Goal: Information Seeking & Learning: Learn about a topic

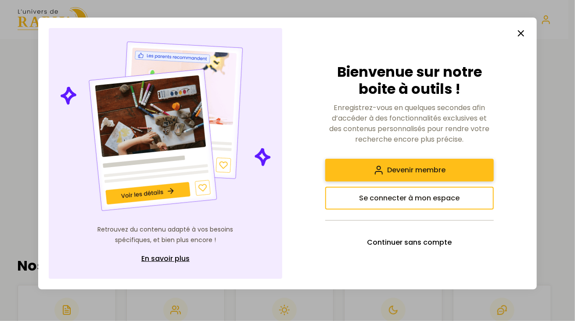
click at [437, 167] on span "Devenir membre" at bounding box center [416, 170] width 58 height 11
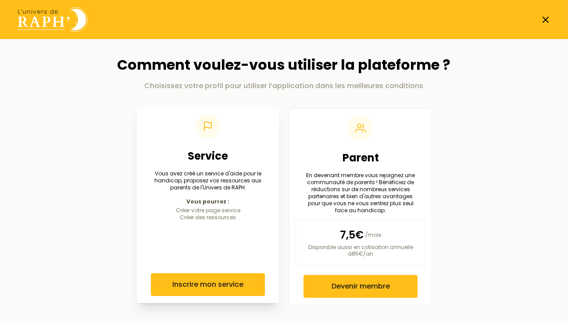
scroll to position [1, 0]
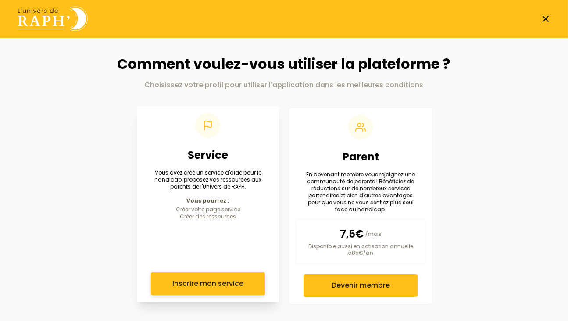
click at [215, 279] on span "Inscrire mon service" at bounding box center [207, 284] width 71 height 11
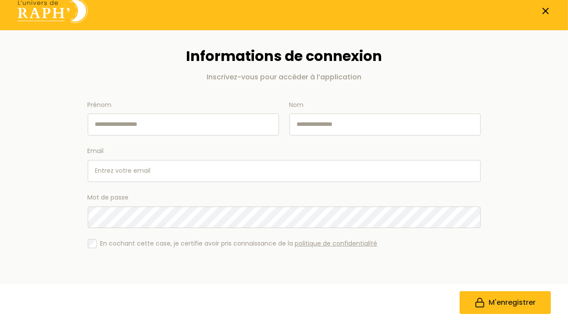
scroll to position [10, 0]
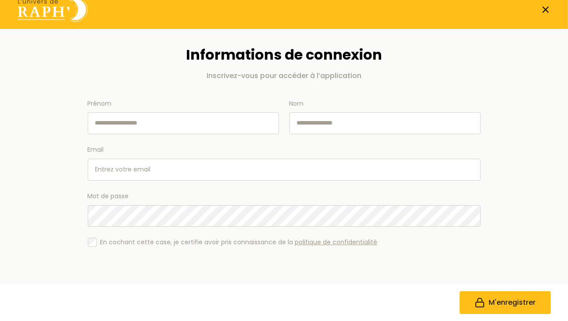
scroll to position [1, 0]
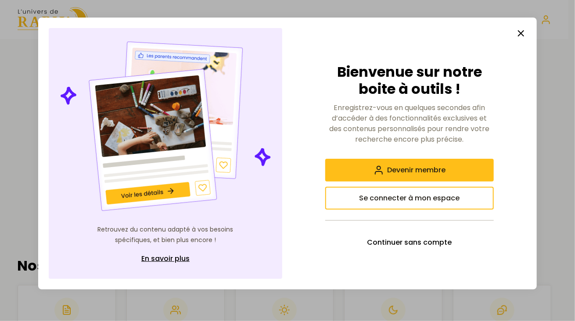
click at [519, 34] on line "button" at bounding box center [520, 33] width 5 height 5
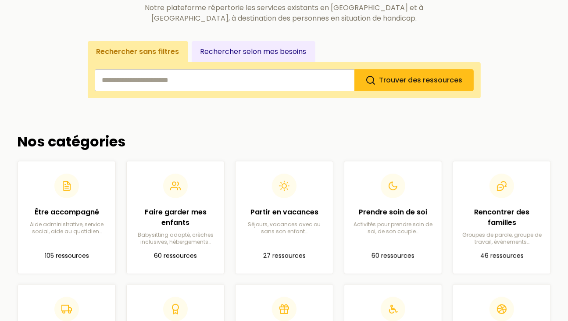
scroll to position [132, 0]
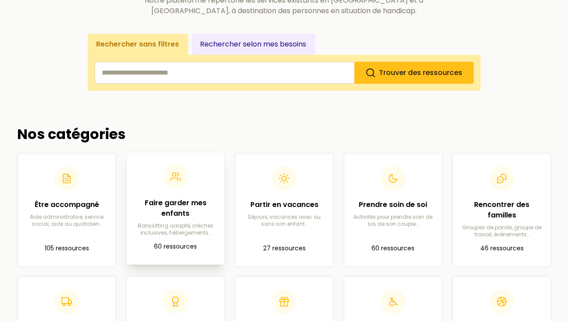
click at [161, 204] on h2 "Faire garder mes enfants" at bounding box center [175, 208] width 83 height 21
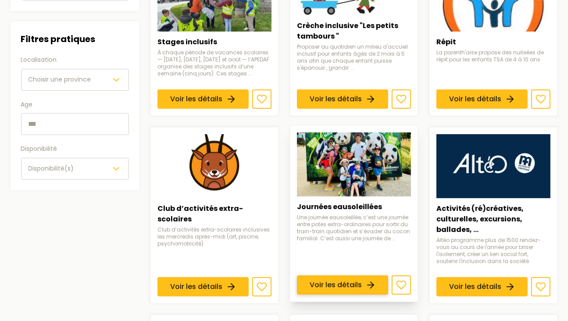
scroll to position [263, 0]
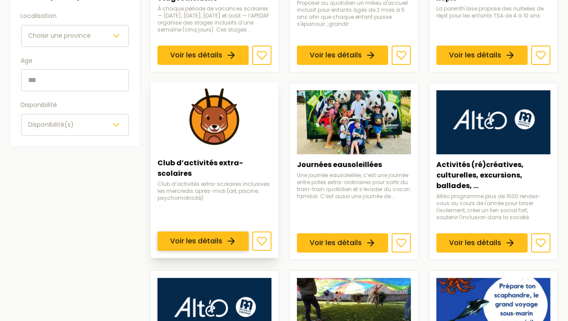
click at [200, 233] on link "Voir les détails" at bounding box center [203, 241] width 91 height 19
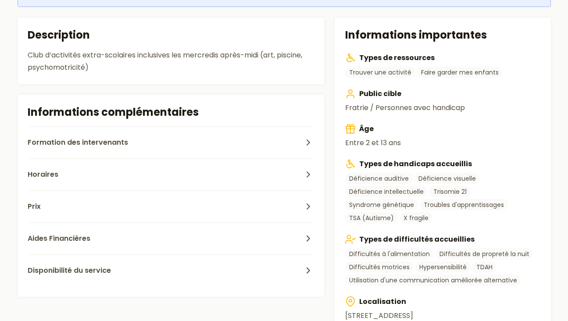
scroll to position [307, 0]
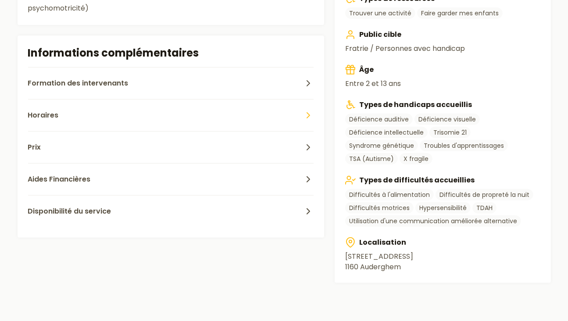
click at [305, 117] on icon "button" at bounding box center [308, 115] width 11 height 11
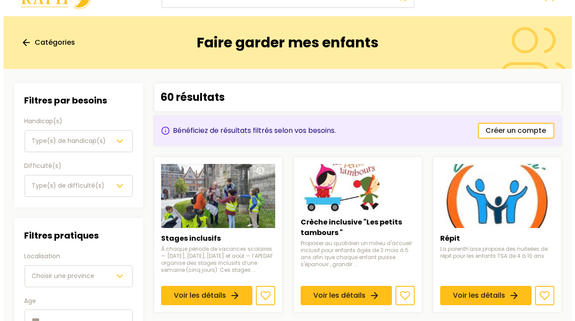
scroll to position [44, 0]
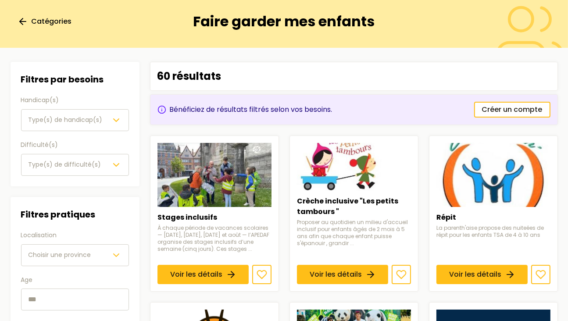
click at [116, 254] on icon "button" at bounding box center [116, 255] width 11 height 11
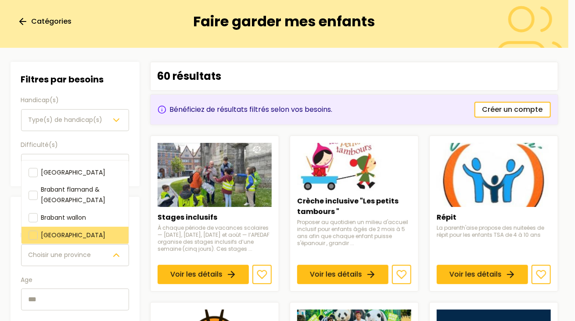
scroll to position [88, 0]
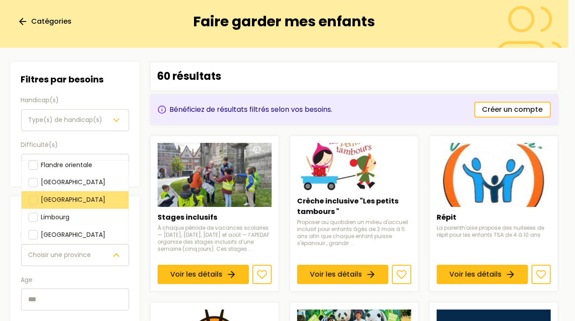
click at [36, 198] on div at bounding box center [33, 200] width 9 height 9
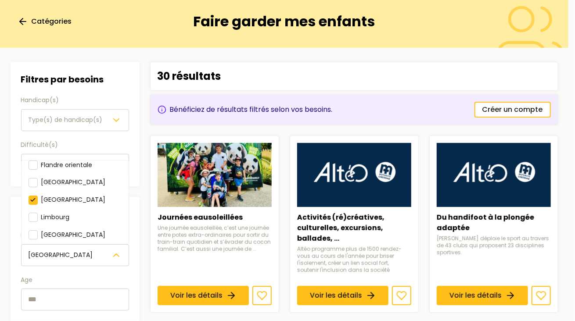
click at [116, 120] on div "Filtres par besoins Handicap(s) Type(s) de handicap(s) Difficulté(s) Type(s) de…" at bounding box center [75, 214] width 129 height 304
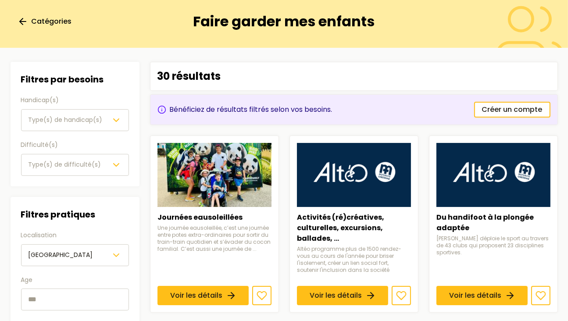
click at [116, 120] on icon "button" at bounding box center [116, 120] width 11 height 11
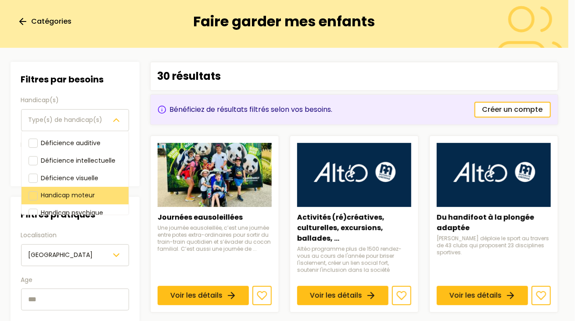
click at [32, 194] on div at bounding box center [33, 195] width 9 height 9
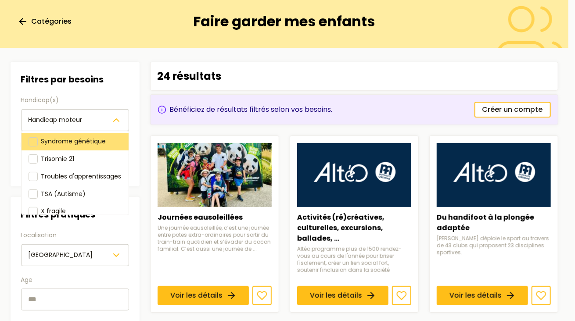
scroll to position [171, 0]
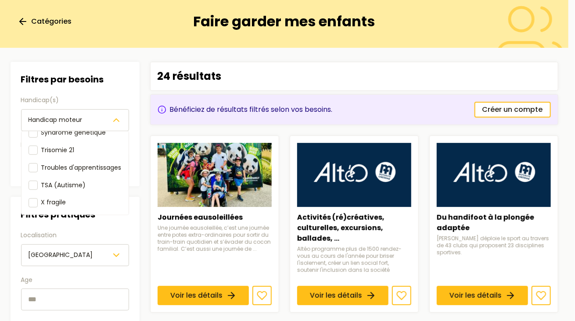
click at [66, 302] on div "Filtres par besoins Handicap(s) Handicap moteur Déficience auditive Déficience …" at bounding box center [75, 214] width 129 height 304
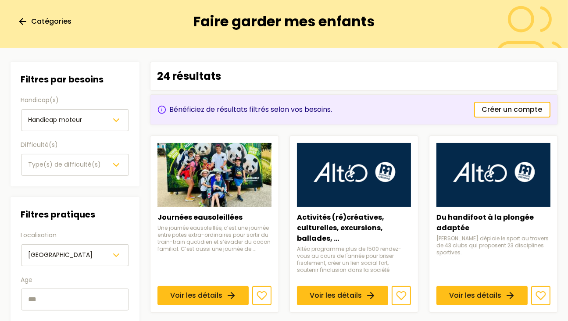
click at [66, 302] on input "text" at bounding box center [75, 300] width 108 height 22
click at [118, 164] on polyline "button" at bounding box center [116, 165] width 5 height 3
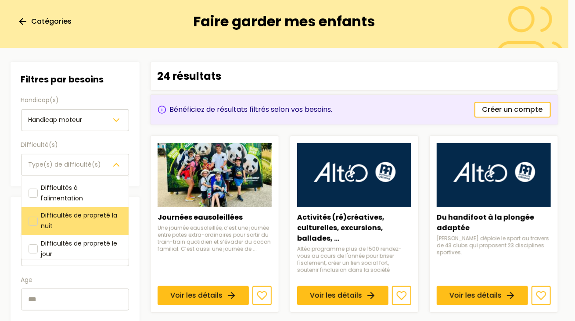
scroll to position [44, 0]
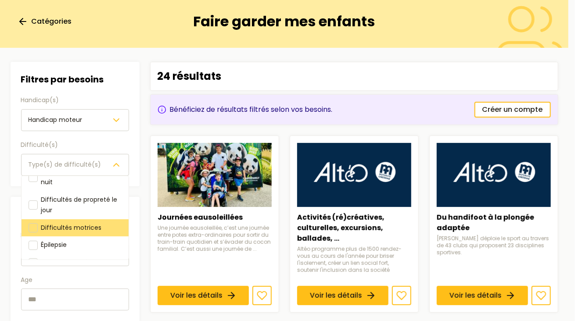
click at [32, 225] on div at bounding box center [33, 228] width 9 height 9
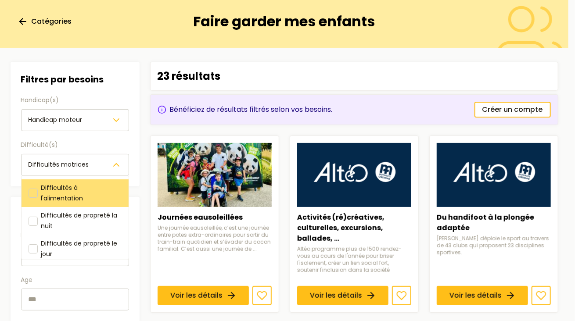
click at [32, 194] on div at bounding box center [33, 193] width 9 height 9
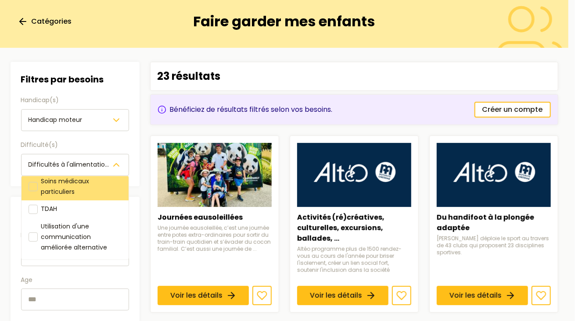
scroll to position [157, 0]
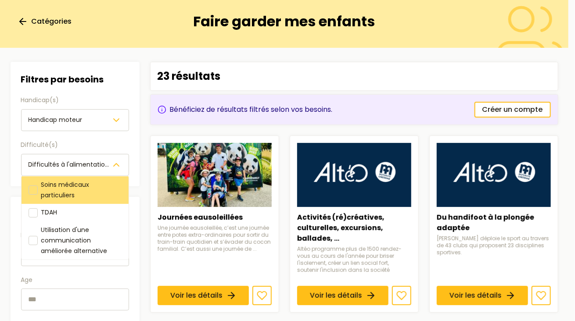
click at [33, 183] on div "Soins médicaux particuliers" at bounding box center [74, 190] width 107 height 28
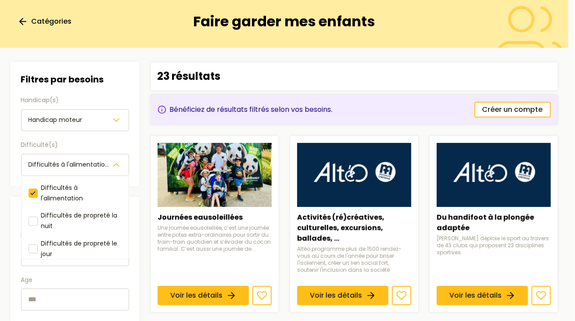
click at [57, 301] on div "Filtres par besoins Handicap(s) Handicap moteur Difficulté(s) Difficultés à l'a…" at bounding box center [75, 214] width 129 height 304
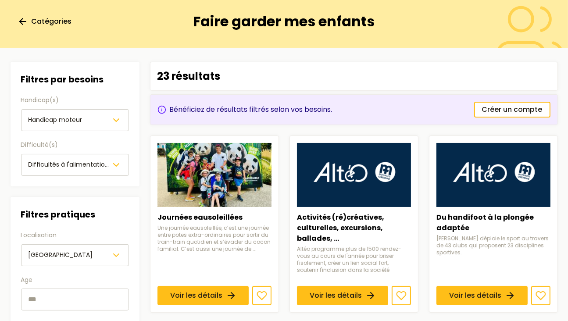
click at [44, 300] on input "text" at bounding box center [75, 300] width 108 height 22
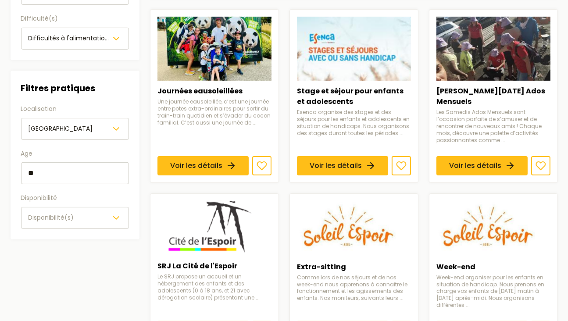
scroll to position [175, 0]
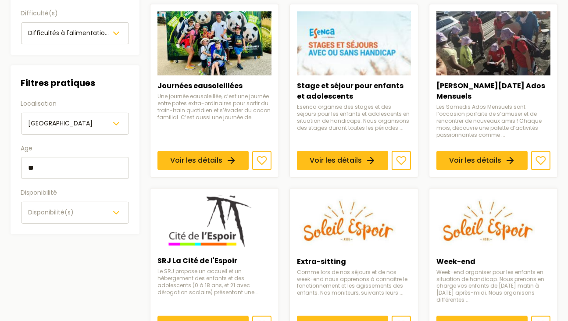
type input "**"
click at [117, 209] on icon "button" at bounding box center [116, 213] width 11 height 11
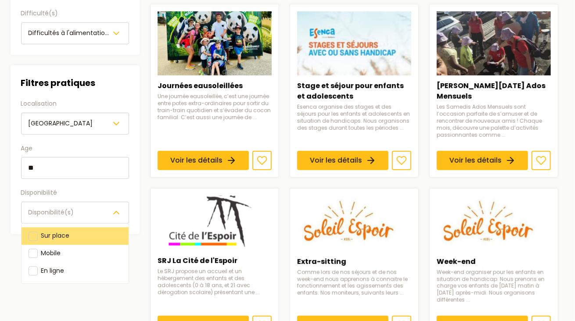
click at [34, 232] on div at bounding box center [33, 236] width 9 height 9
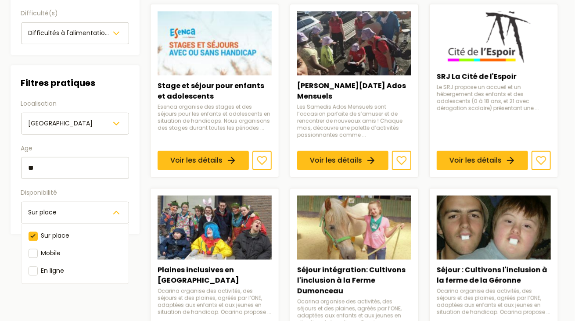
click at [463, 151] on section "Filtres Filtres par besoins Handicap(s) Handicap moteur Difficulté(s) Difficult…" at bounding box center [285, 147] width 562 height 463
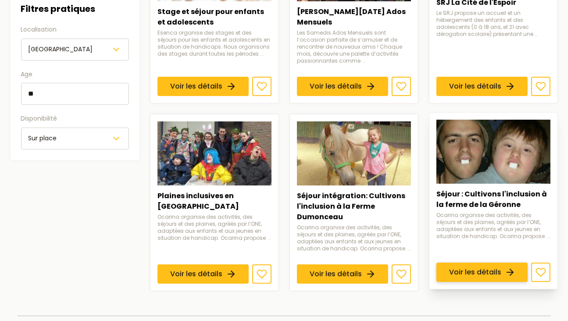
scroll to position [263, 0]
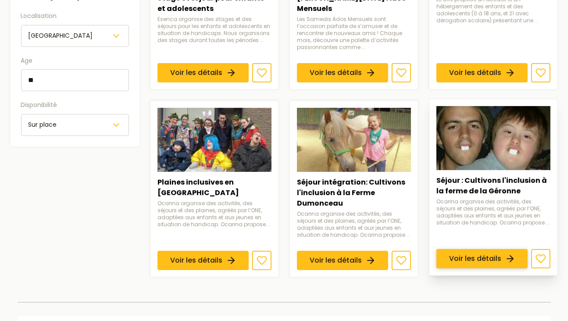
click at [496, 252] on link "Voir les détails" at bounding box center [482, 258] width 91 height 19
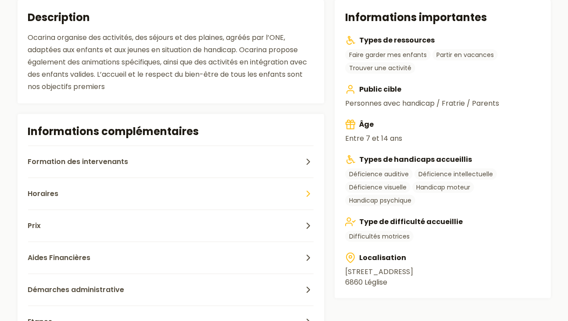
scroll to position [307, 0]
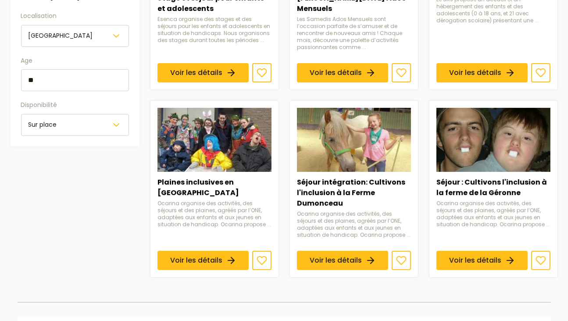
scroll to position [132, 0]
